Goal: Information Seeking & Learning: Learn about a topic

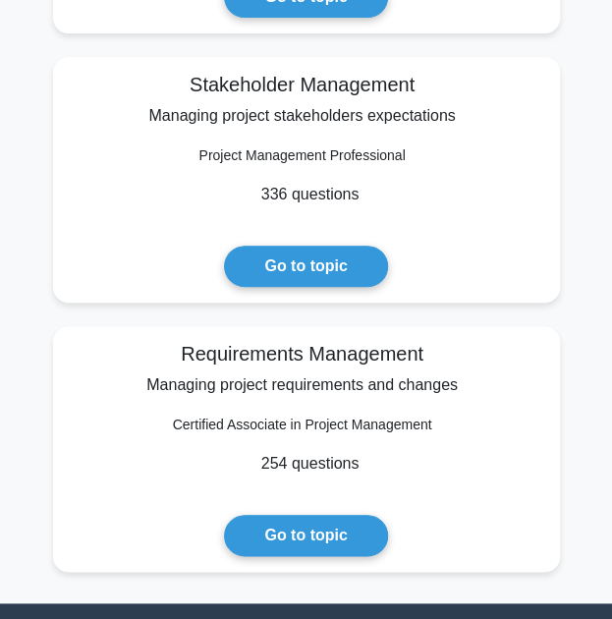
scroll to position [5662, 0]
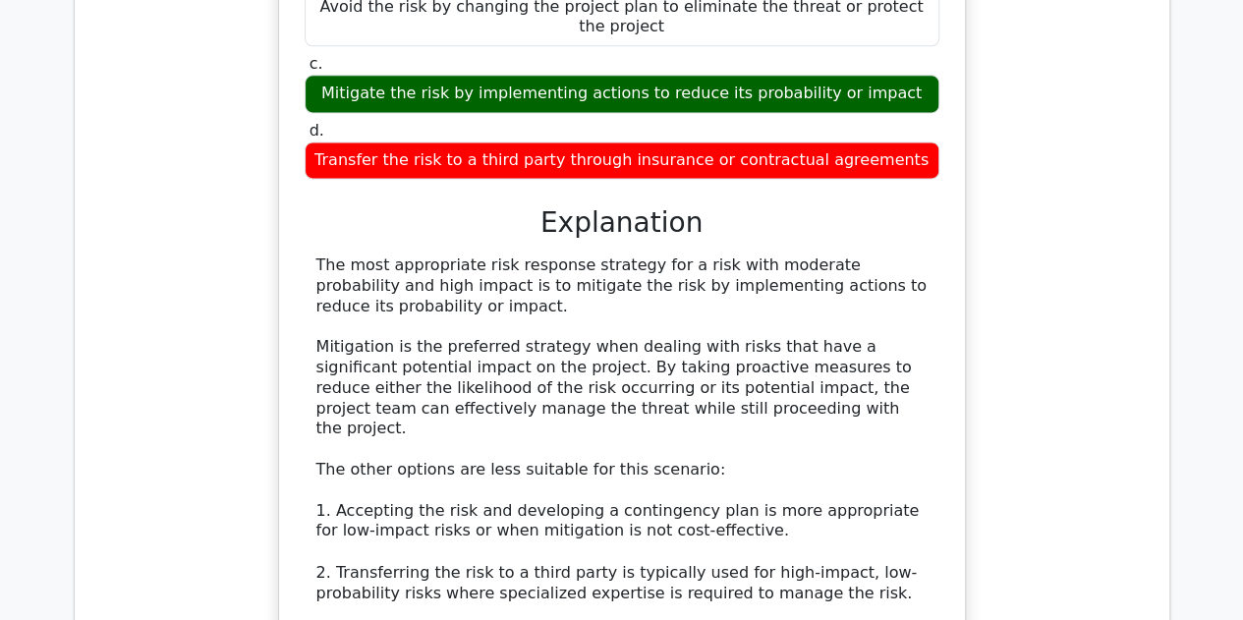
scroll to position [42402, 0]
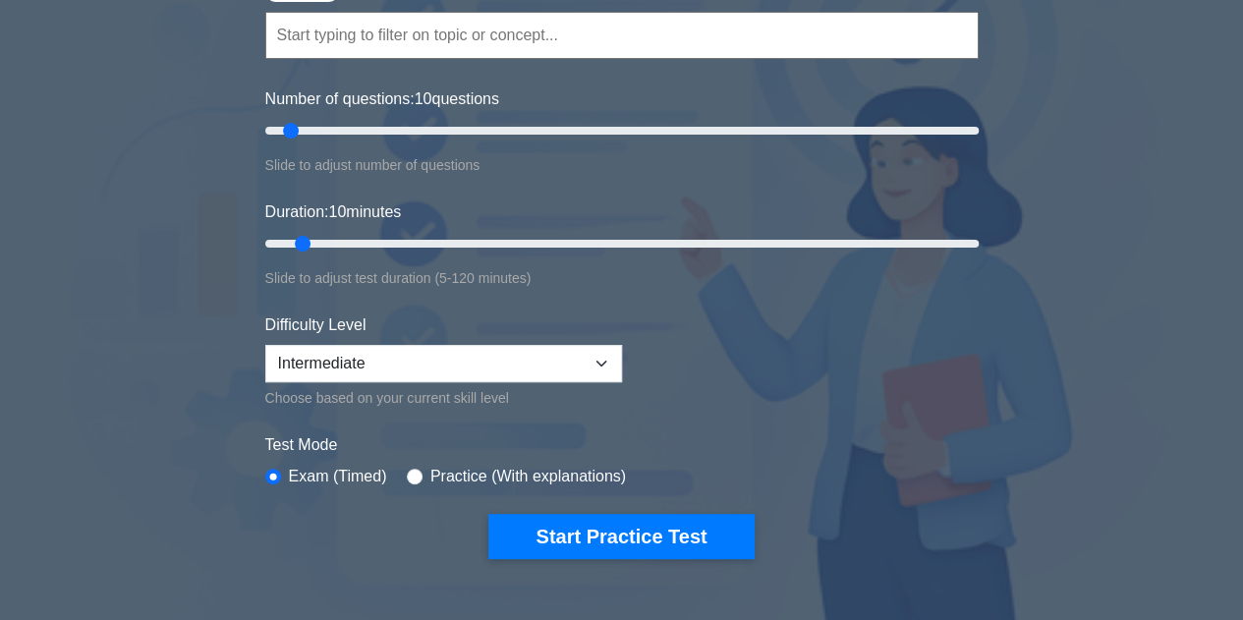
scroll to position [204, 0]
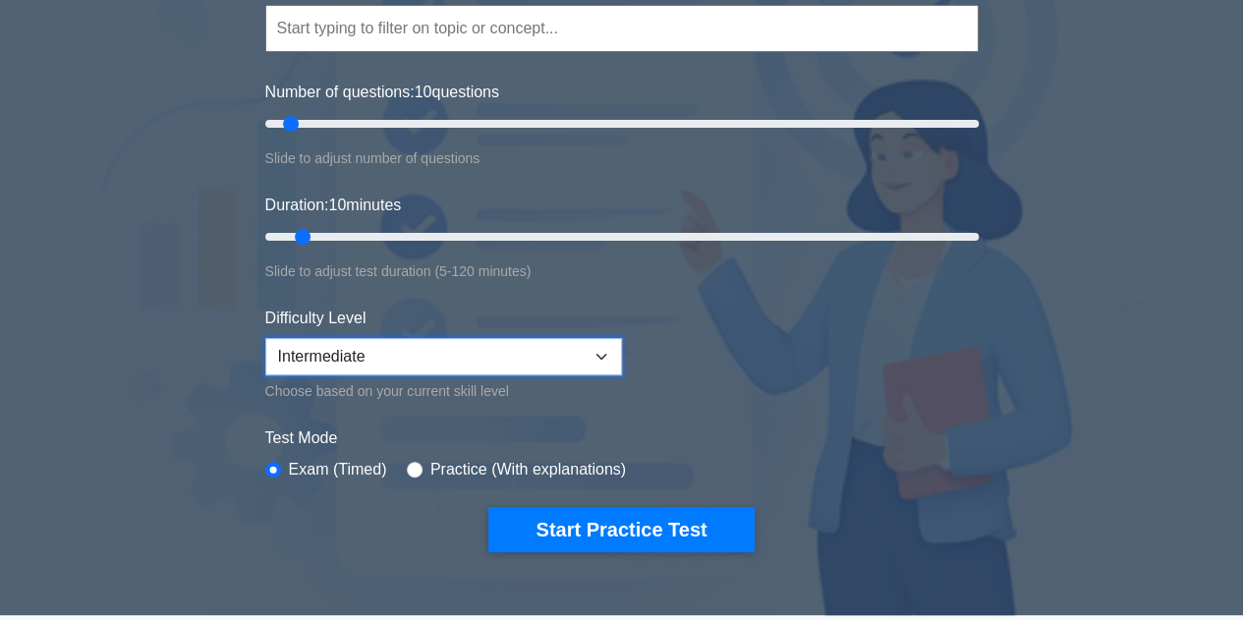
click at [592, 350] on select "Beginner Intermediate Expert" at bounding box center [443, 356] width 357 height 37
select select "expert"
click at [265, 338] on select "Beginner Intermediate Expert" at bounding box center [443, 356] width 357 height 37
drag, startPoint x: 308, startPoint y: 236, endPoint x: 348, endPoint y: 238, distance: 40.3
type input "20"
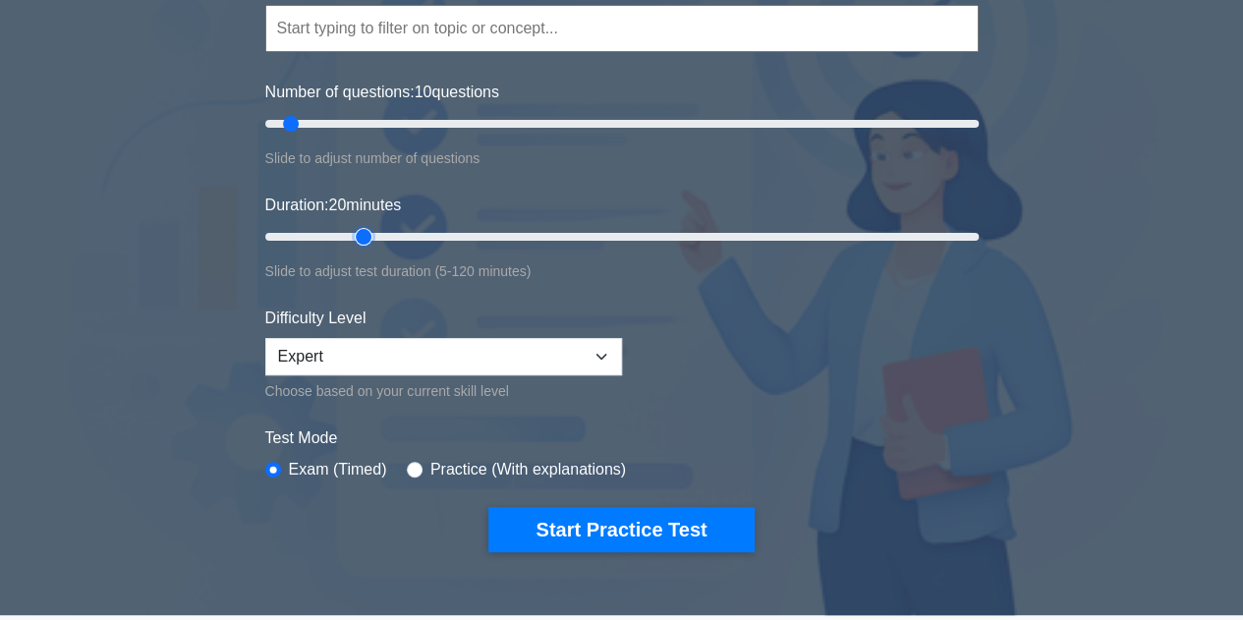
click at [348, 238] on input "Duration: 20 minutes" at bounding box center [622, 237] width 714 height 24
click at [1066, 384] on div "Certified Associate in Project Management Customize Your Next Practice Test Top…" at bounding box center [621, 236] width 1243 height 725
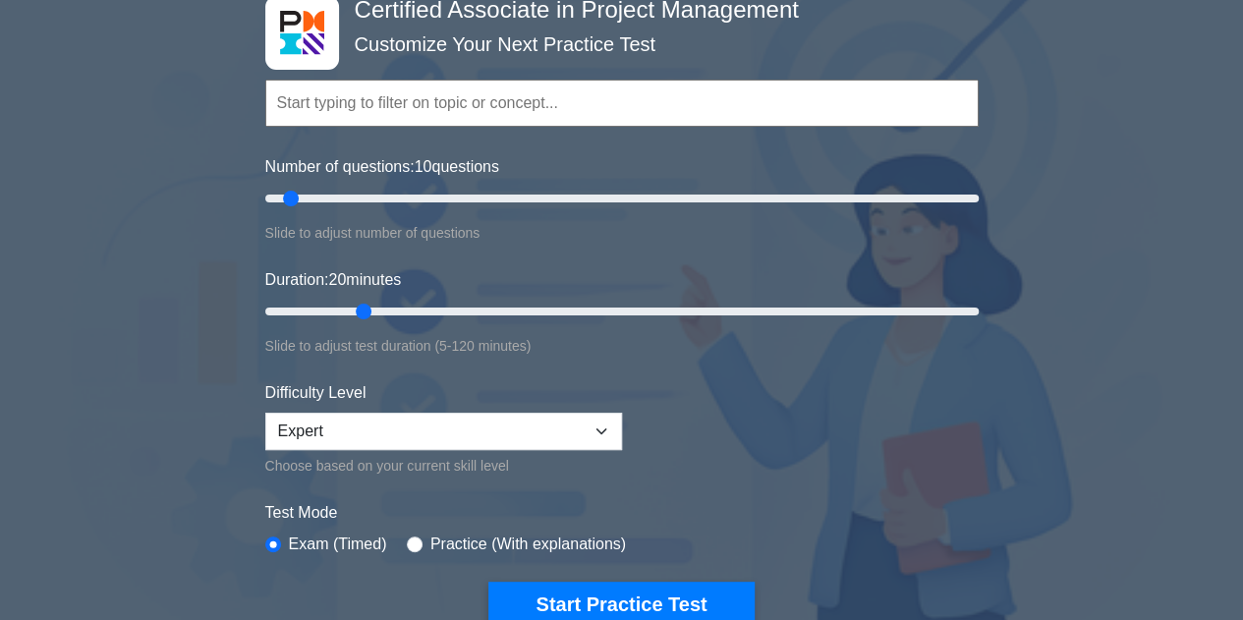
scroll to position [0, 0]
